Goal: Subscribe to service/newsletter

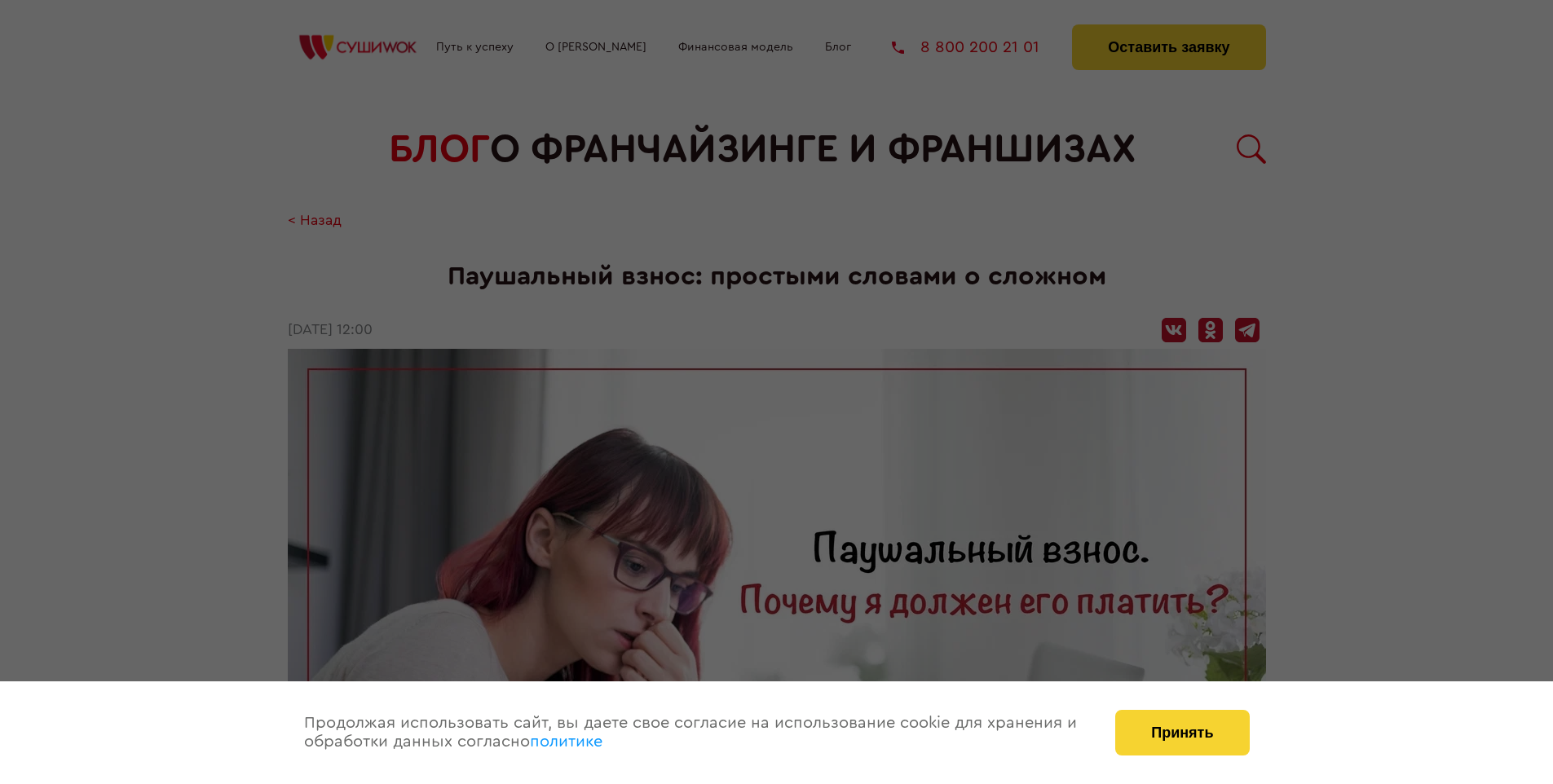
scroll to position [1790, 0]
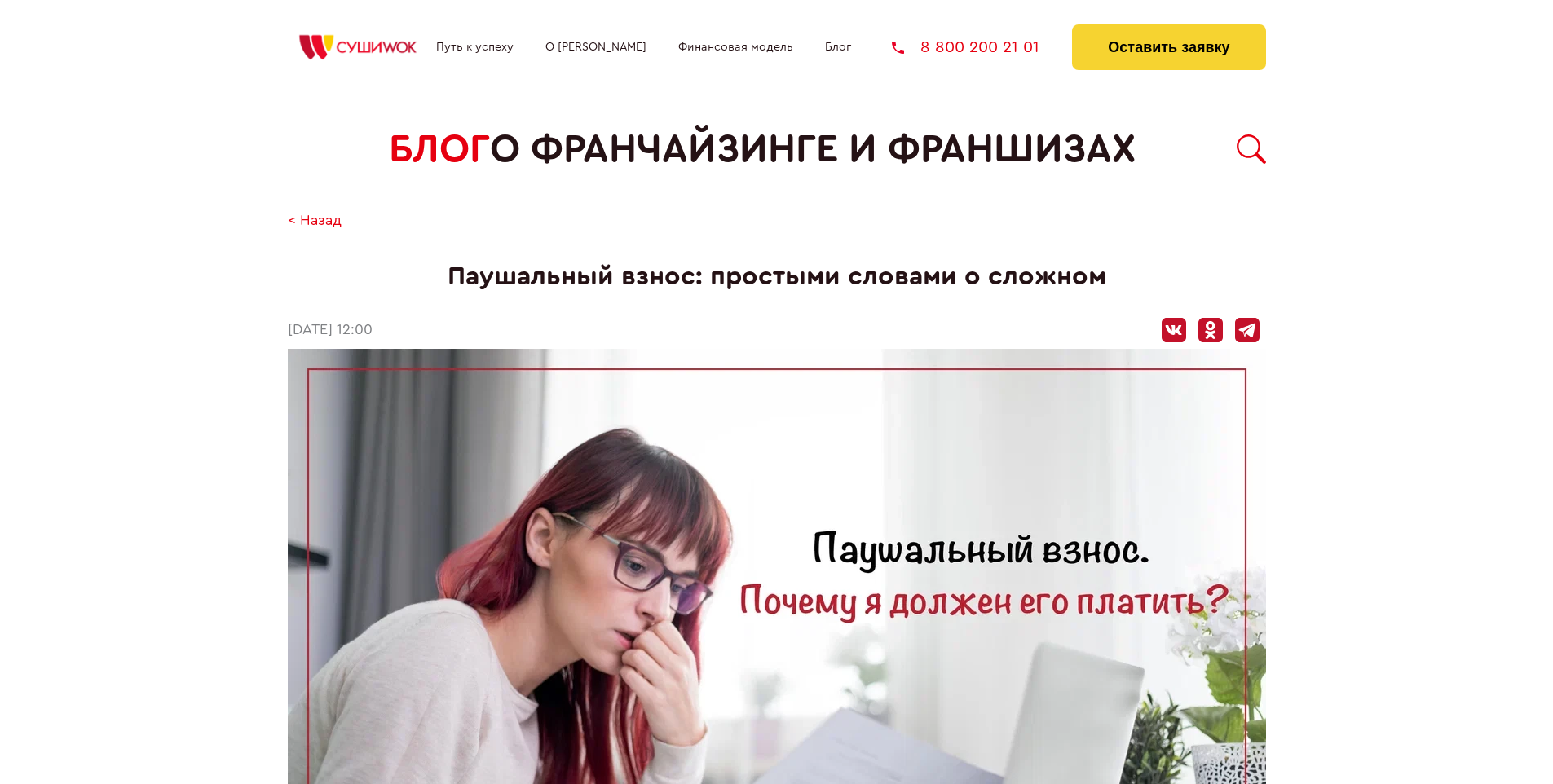
scroll to position [1790, 0]
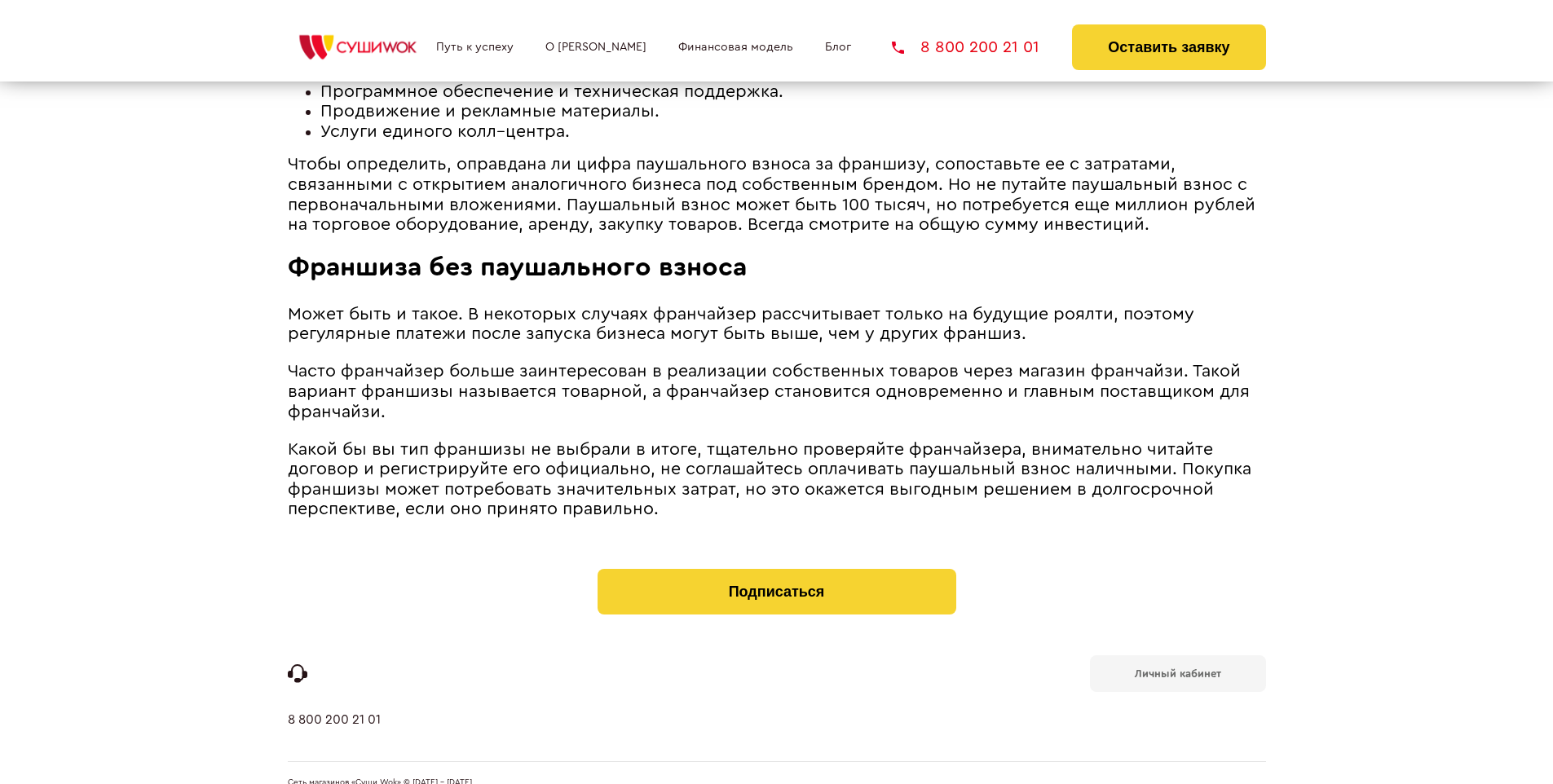
click at [1177, 668] on b "Личный кабинет" at bounding box center [1177, 673] width 86 height 11
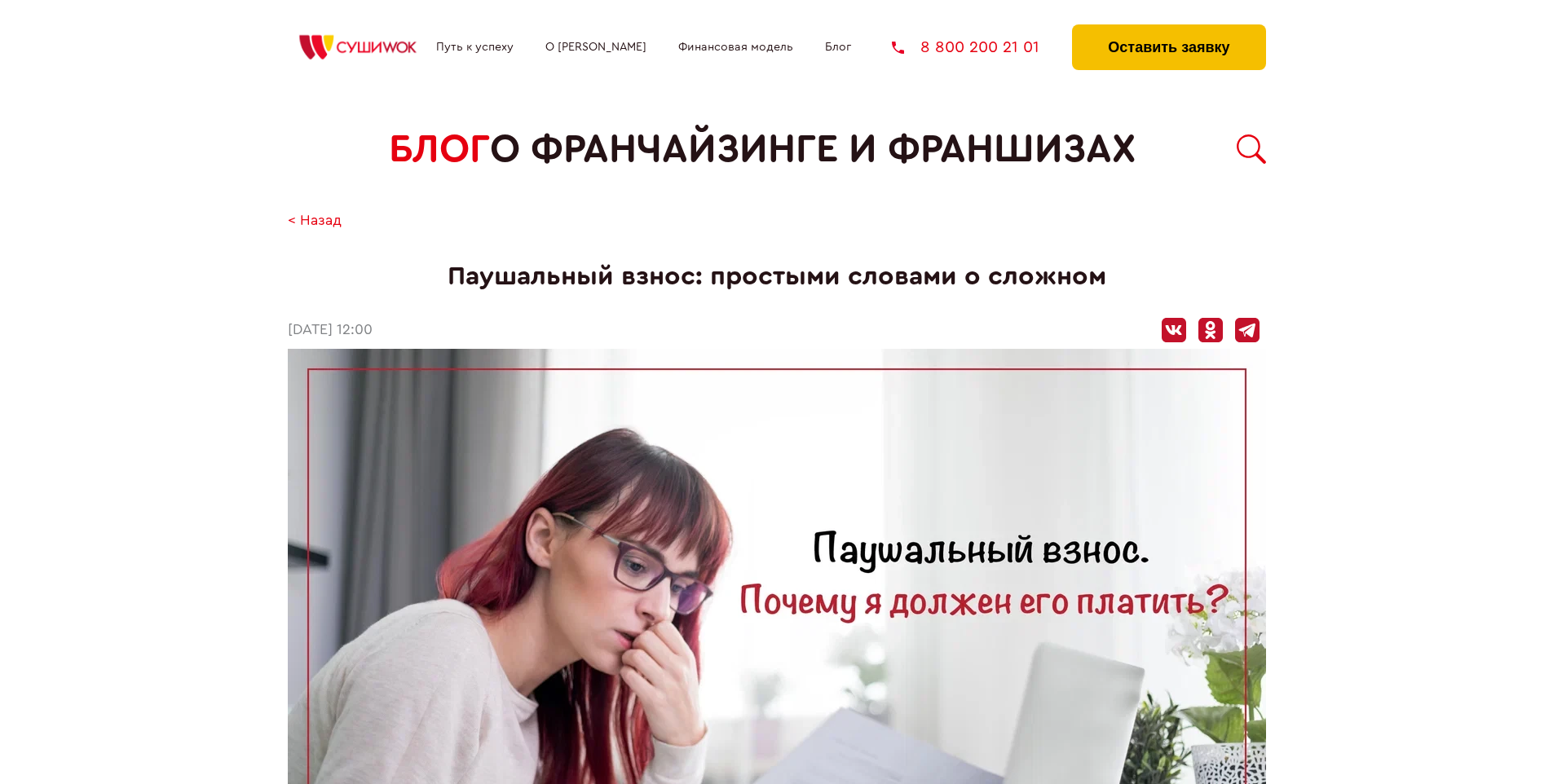
click at [1168, 29] on button "Оставить заявку" at bounding box center [1168, 48] width 193 height 46
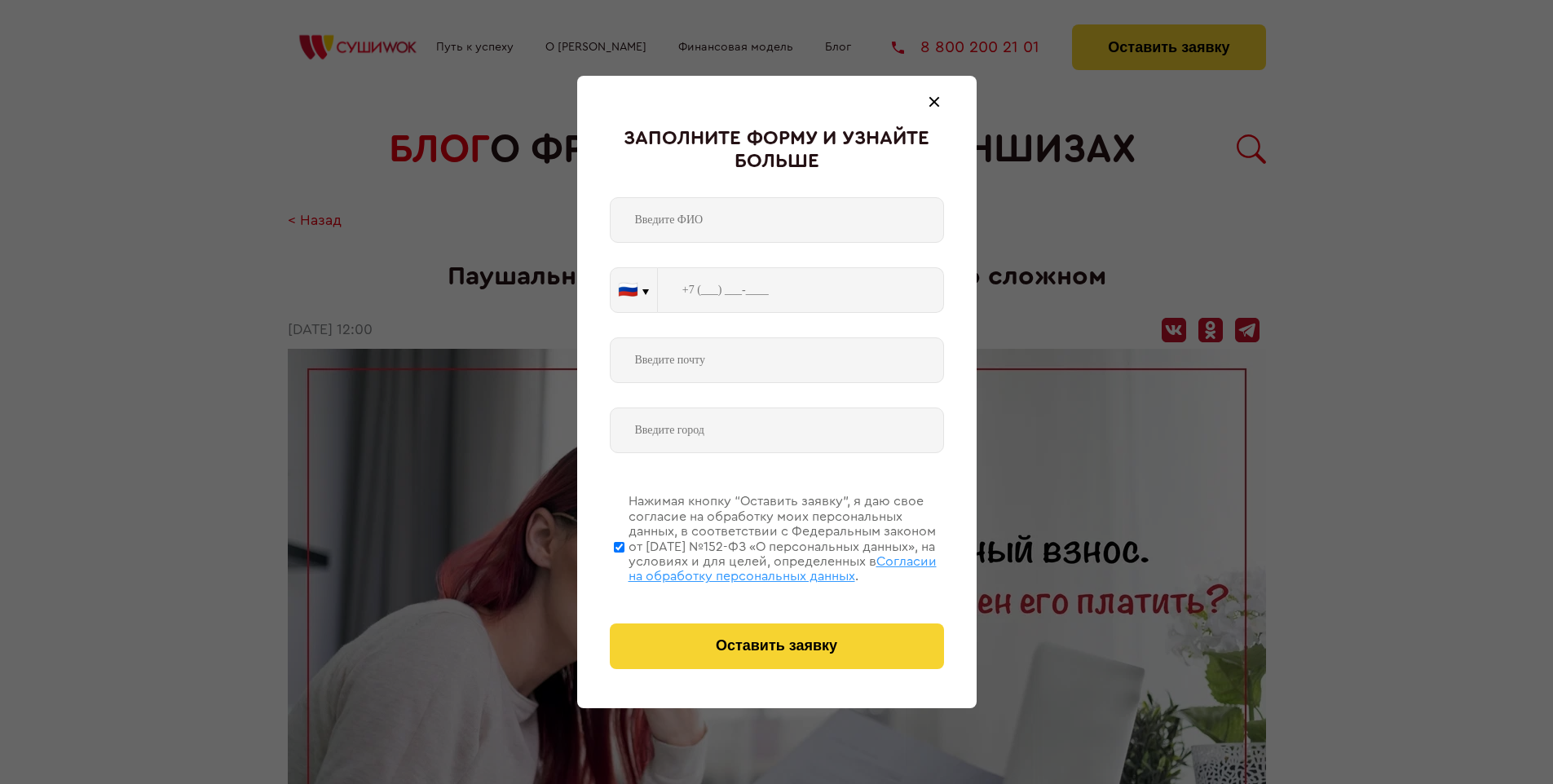
click at [756, 566] on span "Согласии на обработку персональных данных" at bounding box center [783, 569] width 308 height 28
click at [625, 566] on input "Нажимая кнопку “Оставить заявку”, я даю свое согласие на обработку моих персона…" at bounding box center [619, 546] width 11 height 131
checkbox input "false"
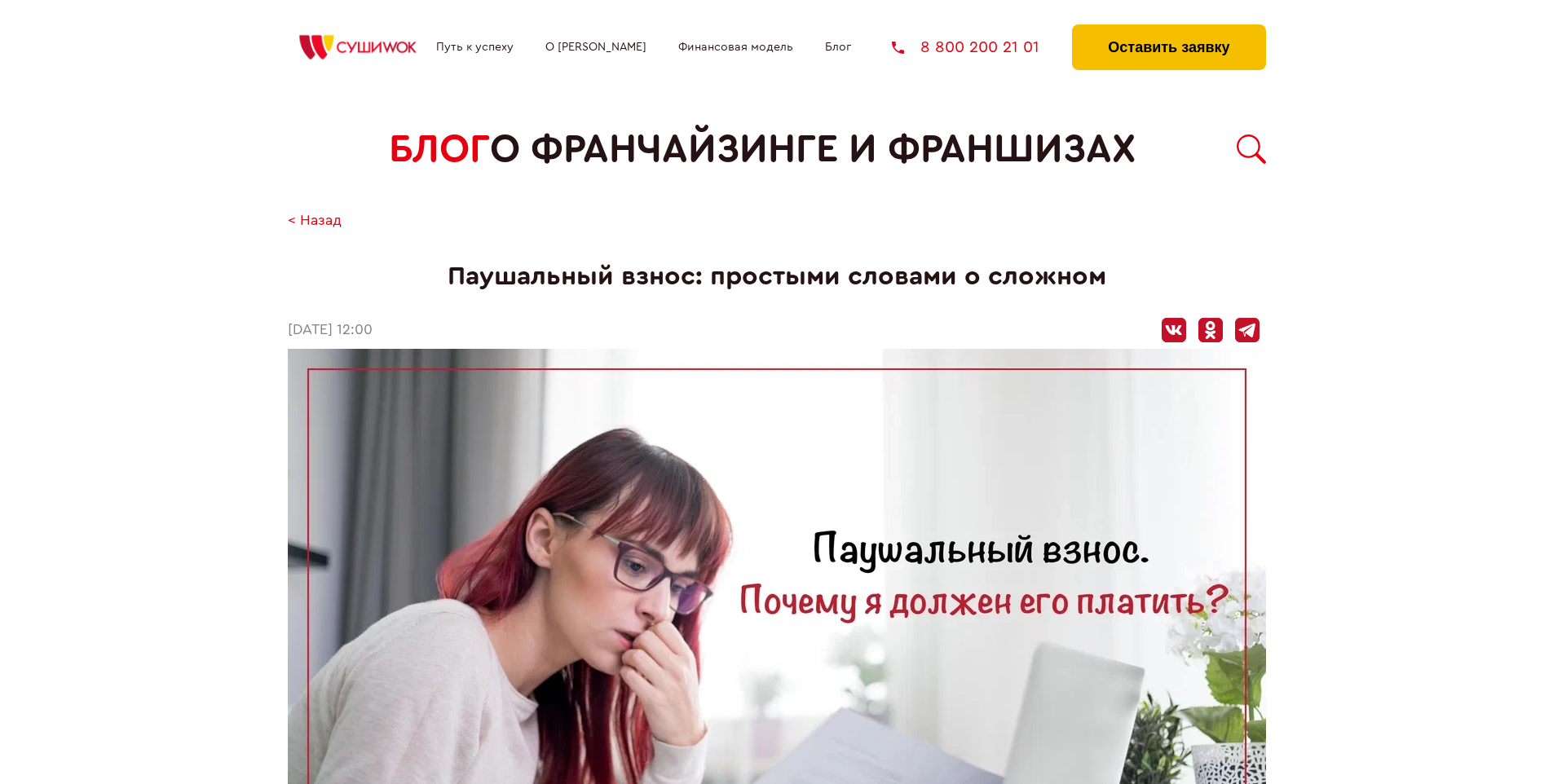
click at [1168, 29] on button "Оставить заявку" at bounding box center [1168, 48] width 193 height 46
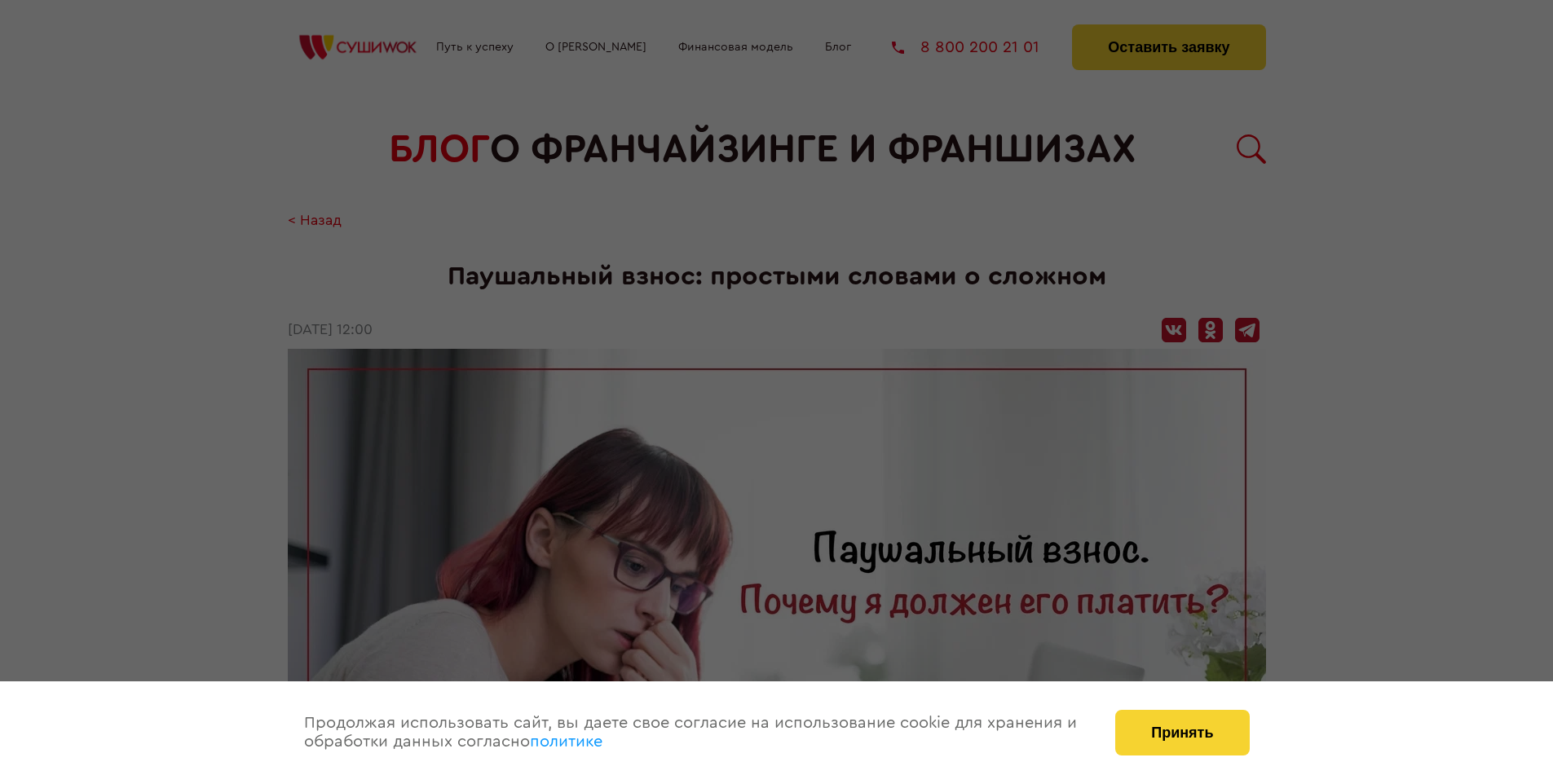
scroll to position [1790, 0]
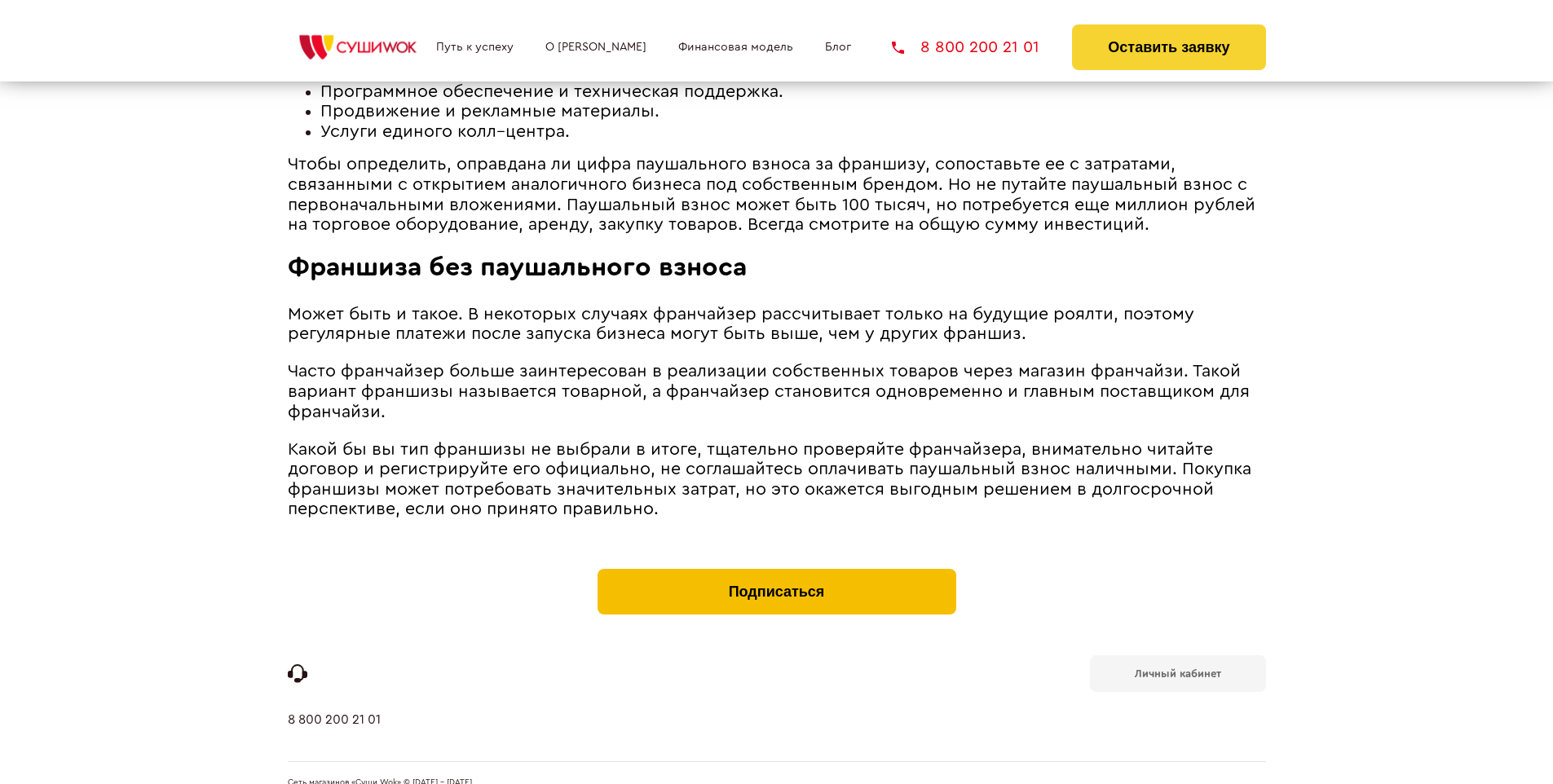
click at [776, 569] on button "Подписаться" at bounding box center [777, 592] width 358 height 46
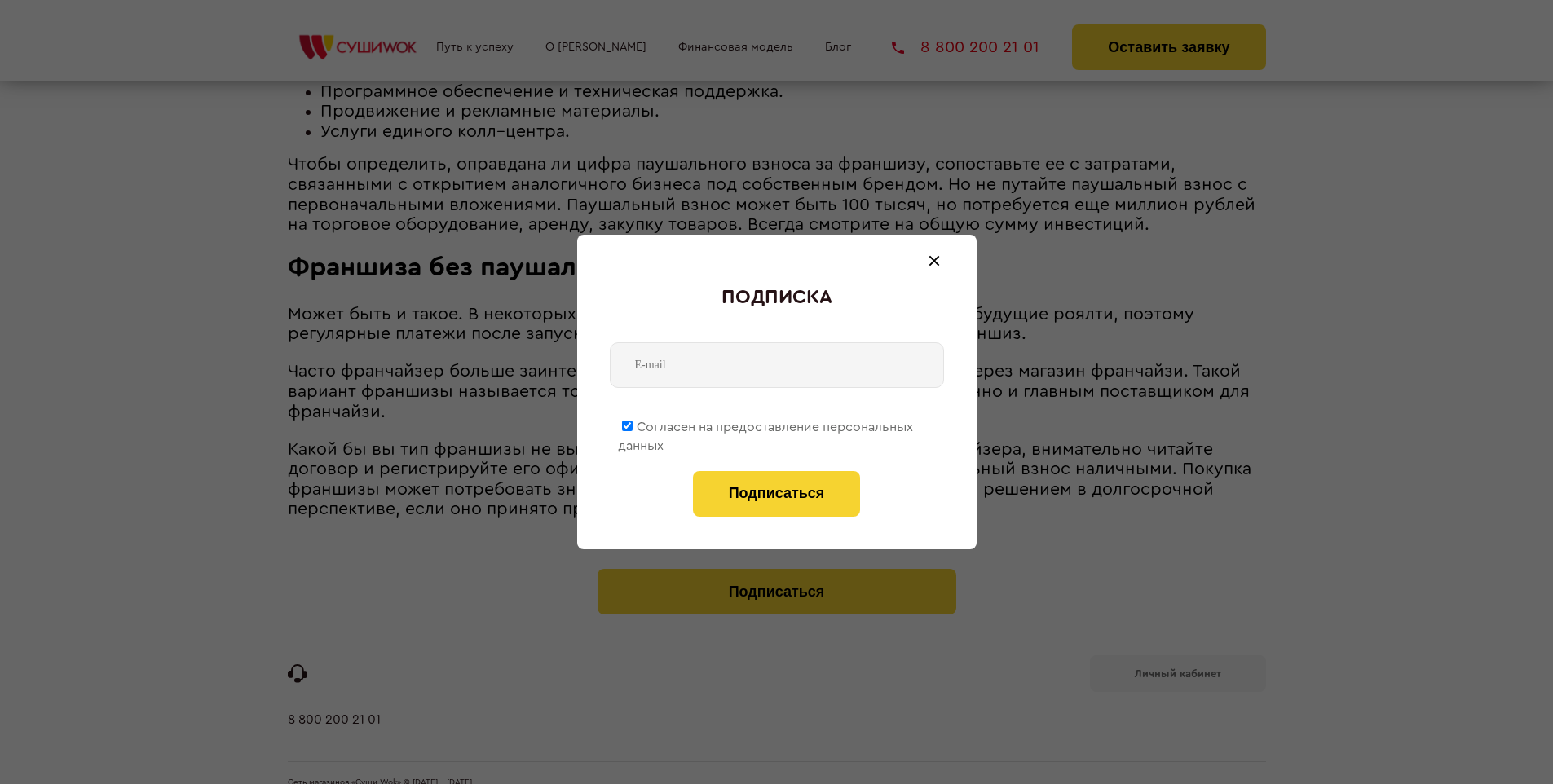
click at [766, 424] on span "Согласен на предоставление персональных данных" at bounding box center [765, 436] width 295 height 32
click at [633, 424] on input "Согласен на предоставление персональных данных" at bounding box center [627, 426] width 11 height 11
checkbox input "false"
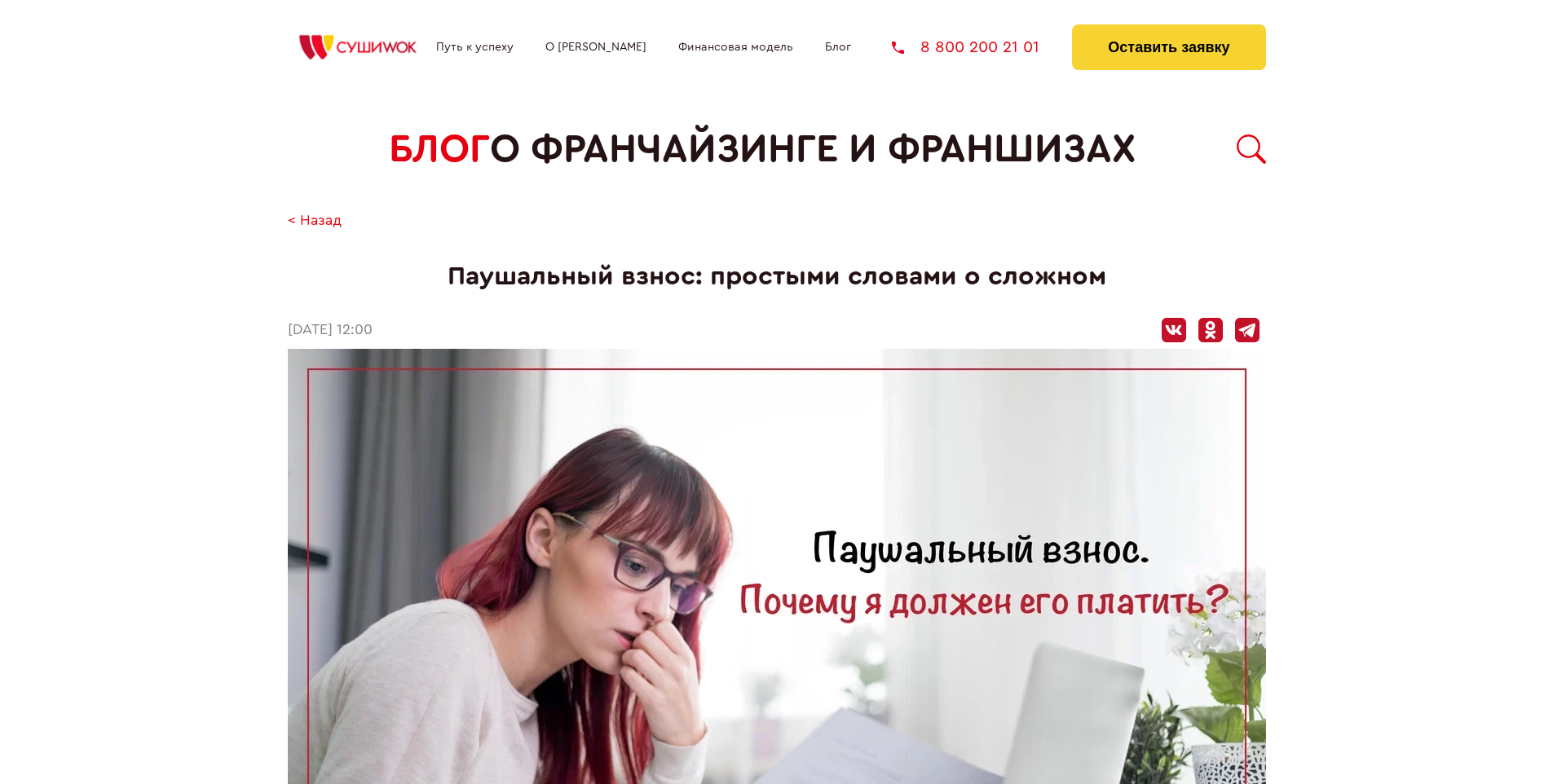
scroll to position [1790, 0]
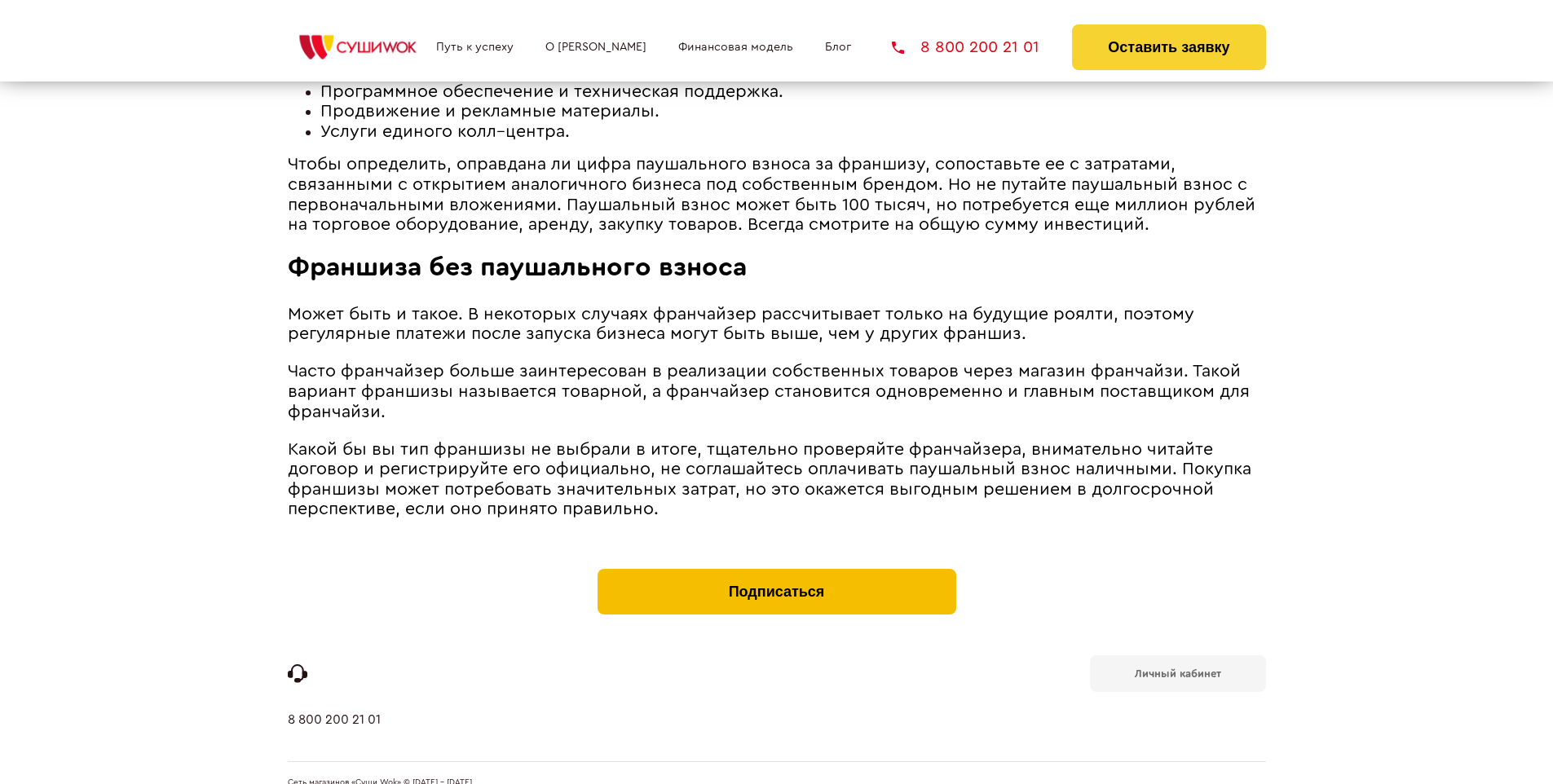
click at [776, 569] on button "Подписаться" at bounding box center [777, 592] width 358 height 46
